Goal: Check status: Check status

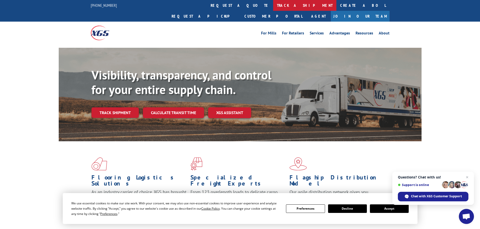
click at [273, 8] on link "track a shipment" at bounding box center [304, 5] width 63 height 11
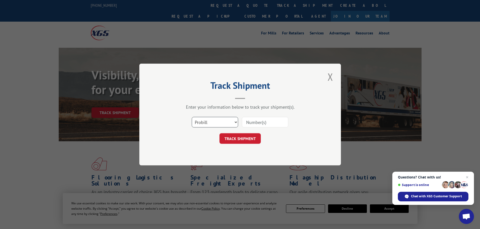
click at [212, 125] on select "Select category... Probill BOL PO" at bounding box center [215, 122] width 46 height 11
select select "bol"
click at [192, 117] on select "Select category... Probill BOL PO" at bounding box center [215, 122] width 46 height 11
click at [269, 125] on input at bounding box center [265, 122] width 46 height 11
type input "v"
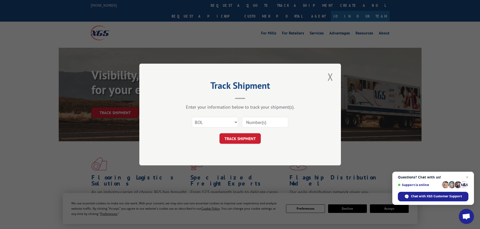
paste input "417501"
type input "417501"
click at [253, 136] on button "TRACK SHIPMENT" at bounding box center [239, 138] width 41 height 11
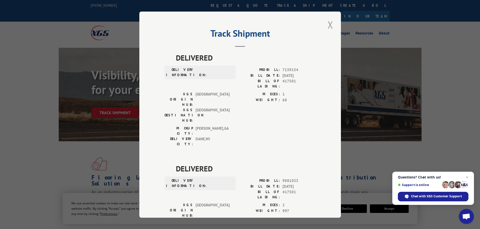
click at [328, 28] on button "Close modal" at bounding box center [330, 25] width 9 height 14
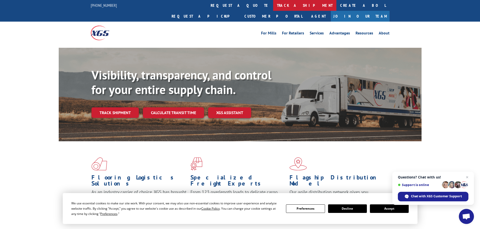
click at [273, 8] on link "track a shipment" at bounding box center [304, 5] width 63 height 11
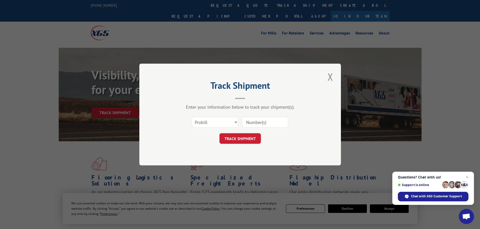
click at [267, 124] on input at bounding box center [265, 122] width 46 height 11
paste input "17461280"
type input "17461280"
click at [250, 135] on button "TRACK SHIPMENT" at bounding box center [239, 138] width 41 height 11
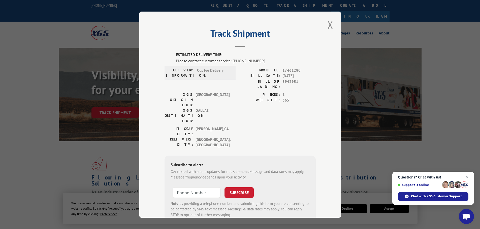
scroll to position [10, 0]
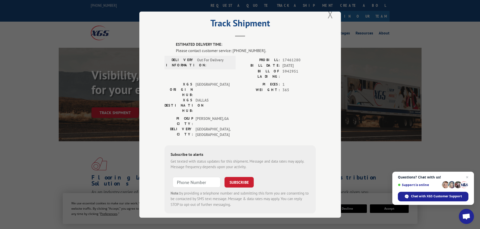
click at [331, 18] on button "Close modal" at bounding box center [330, 15] width 9 height 14
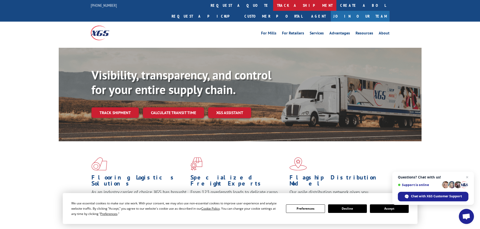
click at [273, 7] on link "track a shipment" at bounding box center [304, 5] width 63 height 11
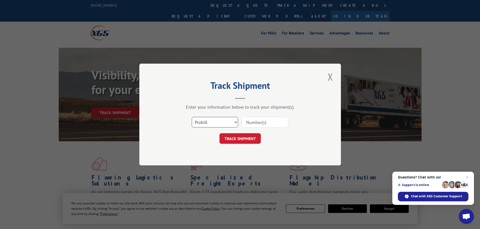
click at [230, 126] on select "Select category... Probill BOL PO" at bounding box center [215, 122] width 46 height 11
click at [259, 121] on input at bounding box center [265, 122] width 46 height 11
paste input "17153062"
type input "17153062"
click at [241, 136] on button "TRACK SHIPMENT" at bounding box center [239, 138] width 41 height 11
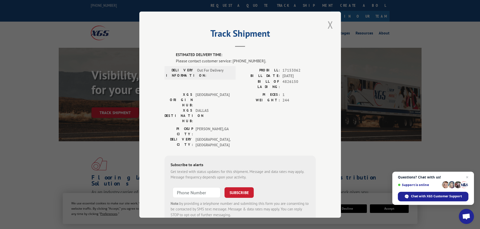
click at [331, 20] on button "Close modal" at bounding box center [330, 25] width 9 height 14
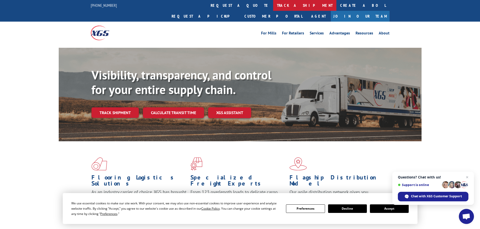
click at [273, 9] on link "track a shipment" at bounding box center [304, 5] width 63 height 11
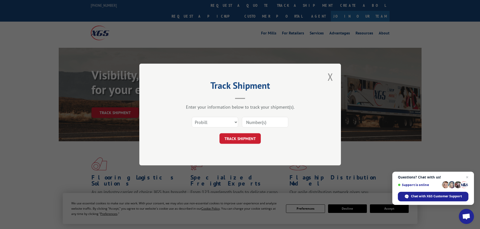
paste input "419504"
type input "419504"
click at [226, 126] on select "Select category... Probill BOL PO" at bounding box center [215, 122] width 46 height 11
select select "bol"
click at [192, 117] on select "Select category... Probill BOL PO" at bounding box center [215, 122] width 46 height 11
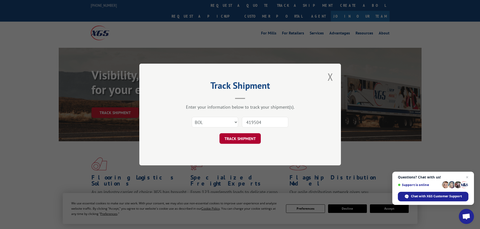
click at [238, 134] on button "TRACK SHIPMENT" at bounding box center [239, 138] width 41 height 11
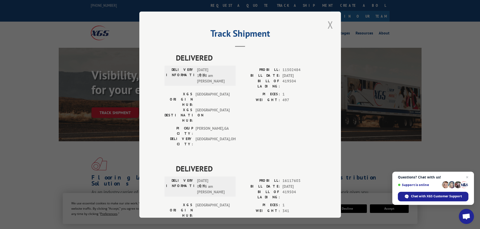
click at [329, 24] on button "Close modal" at bounding box center [330, 25] width 9 height 14
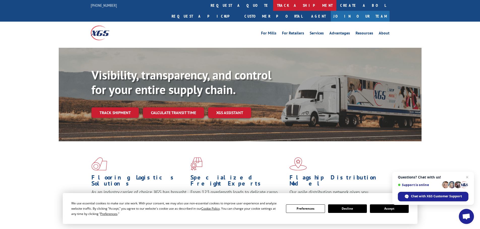
click at [273, 10] on link "track a shipment" at bounding box center [304, 5] width 63 height 11
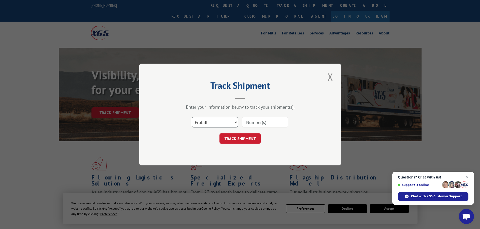
click at [217, 124] on select "Select category... Probill BOL PO" at bounding box center [215, 122] width 46 height 11
select select "bol"
click at [192, 117] on select "Select category... Probill BOL PO" at bounding box center [215, 122] width 46 height 11
click at [258, 124] on input at bounding box center [265, 122] width 46 height 11
type input "417501"
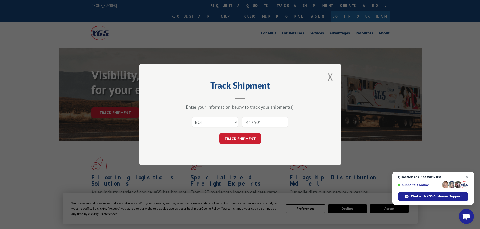
click at [219, 133] on button "TRACK SHIPMENT" at bounding box center [239, 138] width 41 height 11
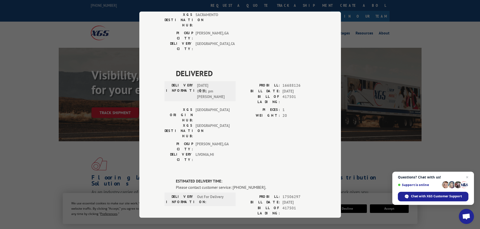
scroll to position [327, 0]
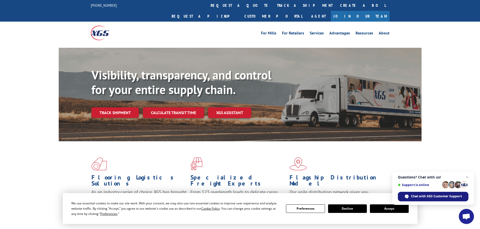
click at [436, 195] on span "Chat with XGS Customer Support" at bounding box center [436, 196] width 51 height 5
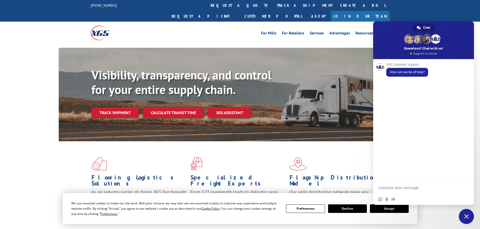
click at [466, 214] on span "Close chat" at bounding box center [466, 216] width 5 height 5
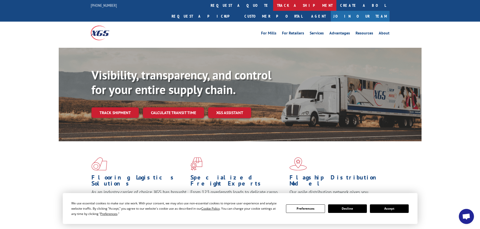
click at [273, 3] on link "track a shipment" at bounding box center [304, 5] width 63 height 11
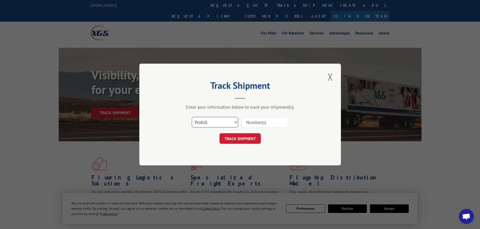
click at [222, 122] on select "Select category... Probill BOL PO" at bounding box center [215, 122] width 46 height 11
select select "bol"
click at [192, 117] on select "Select category... Probill BOL PO" at bounding box center [215, 122] width 46 height 11
click at [266, 121] on input at bounding box center [265, 122] width 46 height 11
type input "417501"
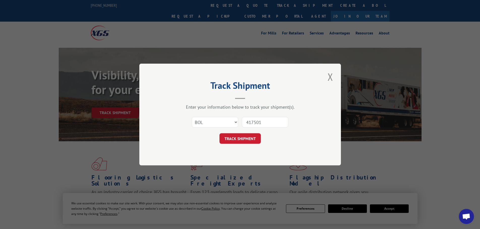
click at [239, 137] on button "TRACK SHIPMENT" at bounding box center [239, 138] width 41 height 11
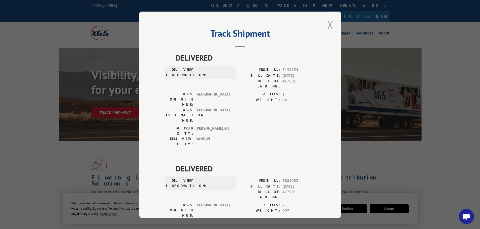
click at [329, 25] on button "Close modal" at bounding box center [330, 25] width 9 height 14
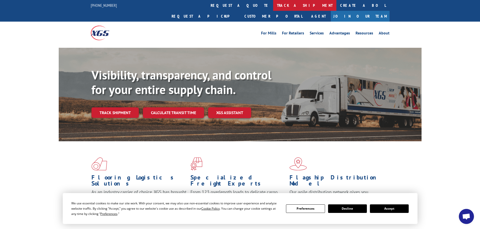
click at [273, 6] on link "track a shipment" at bounding box center [304, 5] width 63 height 11
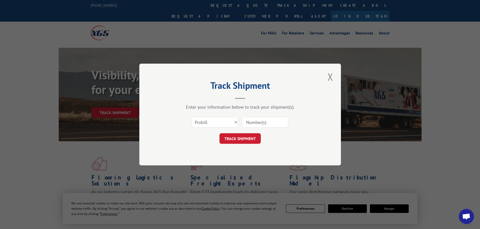
paste input "17461280"
type input "17461280"
click button "TRACK SHIPMENT" at bounding box center [239, 138] width 41 height 11
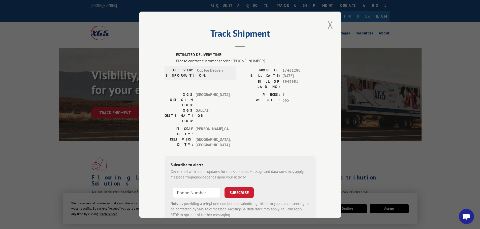
click at [329, 22] on button "Close modal" at bounding box center [330, 25] width 9 height 14
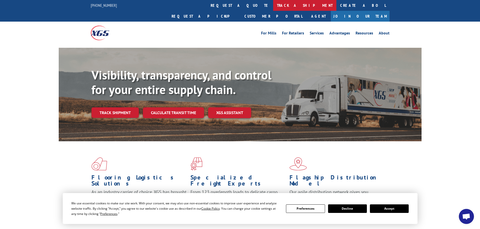
click at [273, 8] on link "track a shipment" at bounding box center [304, 5] width 63 height 11
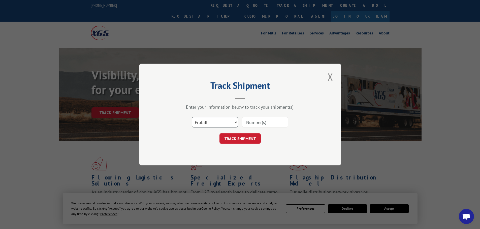
click at [232, 124] on select "Select category... Probill BOL PO" at bounding box center [215, 122] width 46 height 11
click at [261, 122] on input at bounding box center [265, 122] width 46 height 11
paste input "17153062"
type input "17153062"
click at [246, 140] on button "TRACK SHIPMENT" at bounding box center [239, 138] width 41 height 11
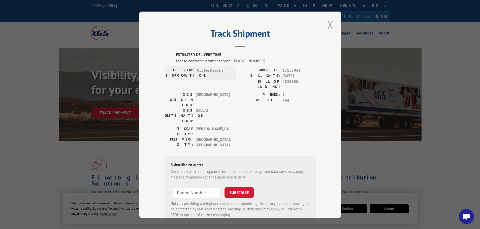
click at [329, 22] on button "Close modal" at bounding box center [330, 25] width 9 height 14
